Goal: Task Accomplishment & Management: Use online tool/utility

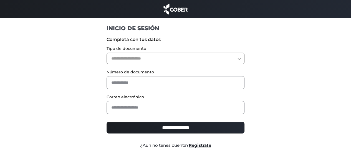
click at [184, 61] on select "**********" at bounding box center [175, 59] width 138 height 12
select select "***"
click at [106, 53] on select "**********" at bounding box center [175, 59] width 138 height 12
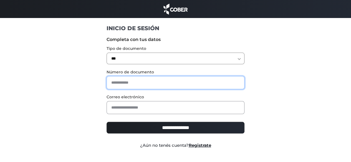
click at [163, 86] on input "text" at bounding box center [175, 82] width 138 height 13
click at [148, 81] on input "text" at bounding box center [175, 82] width 138 height 13
type input "*"
type input "********"
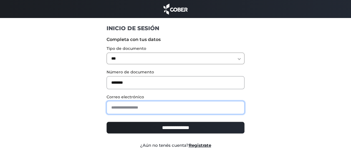
click at [139, 111] on input "email" at bounding box center [175, 107] width 138 height 13
type input "**********"
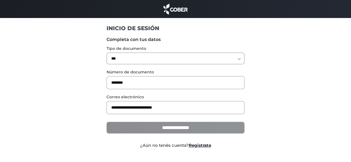
click at [144, 129] on input "**********" at bounding box center [175, 128] width 138 height 12
type input "**********"
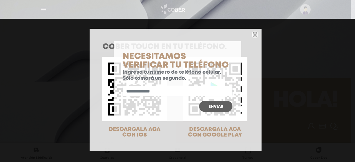
click at [253, 35] on icon "Close" at bounding box center [255, 35] width 4 height 4
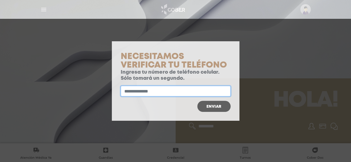
click at [155, 93] on input "text" at bounding box center [176, 91] width 110 height 11
type input "**********"
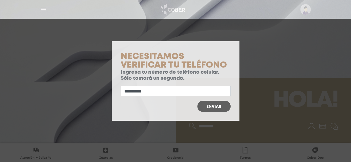
click at [205, 106] on button "Enviar" at bounding box center [213, 106] width 33 height 11
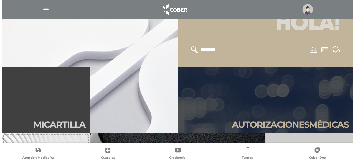
scroll to position [78, 0]
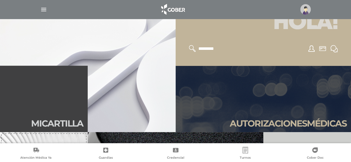
click at [41, 11] on img "button" at bounding box center [43, 9] width 7 height 7
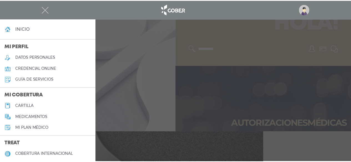
scroll to position [125, 0]
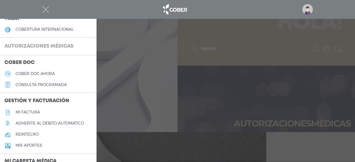
click at [44, 44] on h3 "Autorizaciones médicas" at bounding box center [39, 46] width 78 height 11
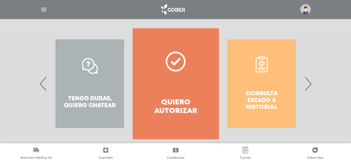
scroll to position [111, 0]
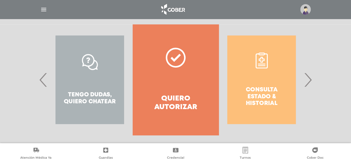
click at [107, 69] on div "Tengo dudas, quiero chatear" at bounding box center [90, 79] width 86 height 111
click at [86, 97] on div "Tengo dudas, quiero chatear" at bounding box center [90, 79] width 86 height 111
click at [169, 90] on link "Quiero autorizar" at bounding box center [176, 79] width 86 height 111
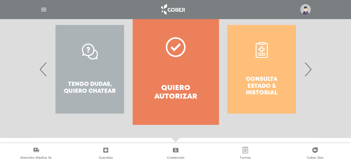
scroll to position [106, 0]
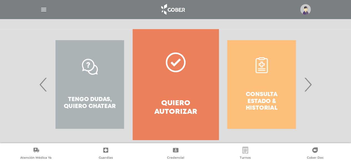
click at [268, 97] on div "Consulta estado & historial" at bounding box center [262, 84] width 86 height 111
click at [263, 73] on div "Consulta estado & historial" at bounding box center [262, 84] width 86 height 111
click at [266, 101] on div "Consulta estado & historial" at bounding box center [262, 84] width 86 height 111
click at [312, 85] on span "›" at bounding box center [307, 85] width 11 height 30
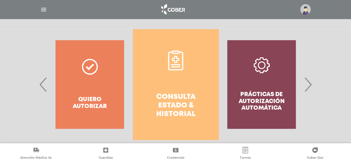
click at [173, 103] on h4 "Consulta estado & historial" at bounding box center [176, 106] width 66 height 26
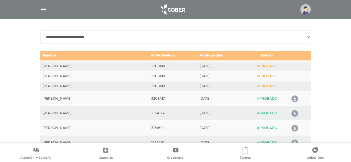
scroll to position [268, 0]
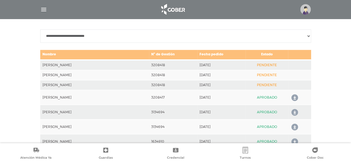
click at [304, 9] on img at bounding box center [305, 9] width 11 height 11
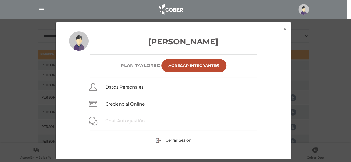
click at [113, 118] on link "Chat Autogestión" at bounding box center [124, 120] width 39 height 5
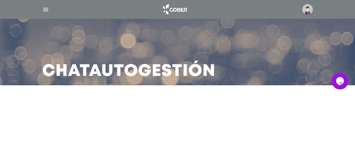
click at [304, 8] on img at bounding box center [307, 9] width 11 height 11
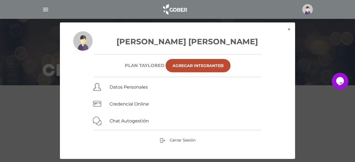
click at [304, 8] on img at bounding box center [307, 9] width 11 height 11
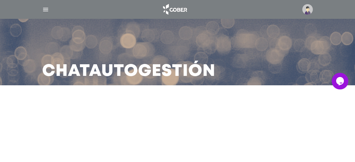
click at [304, 8] on img at bounding box center [307, 9] width 11 height 11
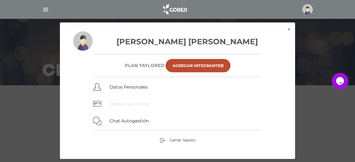
click at [122, 102] on link "Credencial Online" at bounding box center [129, 103] width 39 height 5
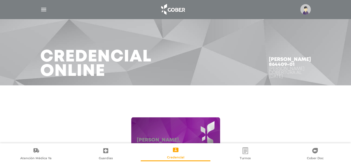
drag, startPoint x: 268, startPoint y: 69, endPoint x: 241, endPoint y: 68, distance: 26.9
click at [262, 68] on div "[PERSON_NAME] 864409-01 Cober TAYLORED Cobertura al [DATE]" at bounding box center [289, 67] width 55 height 35
copy h4 "864409-01"
click at [306, 10] on img at bounding box center [305, 9] width 11 height 11
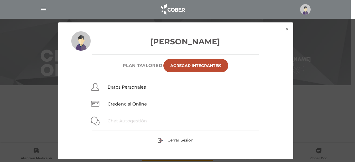
click at [113, 120] on link "Chat Autogestión" at bounding box center [127, 120] width 39 height 5
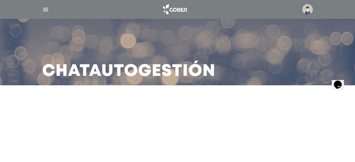
click at [338, 80] on icon "Widget de Chat" at bounding box center [338, 84] width 8 height 8
